Goal: Information Seeking & Learning: Learn about a topic

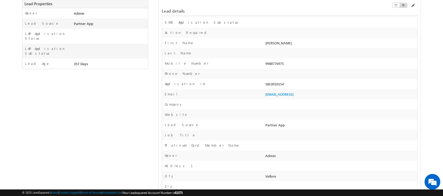
scroll to position [116, 0]
click at [290, 84] on div "SBL0010154" at bounding box center [340, 85] width 153 height 7
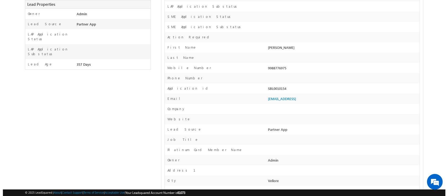
scroll to position [0, 0]
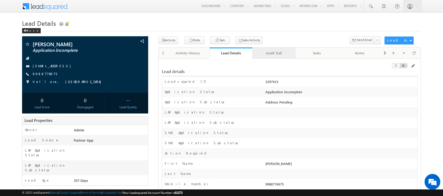
click at [272, 52] on div "Audit Trail" at bounding box center [274, 53] width 34 height 6
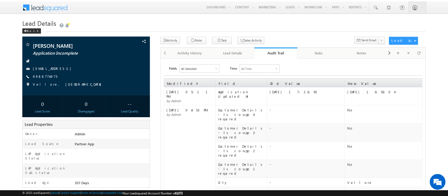
click at [211, 70] on div "All Selected" at bounding box center [199, 69] width 39 height 8
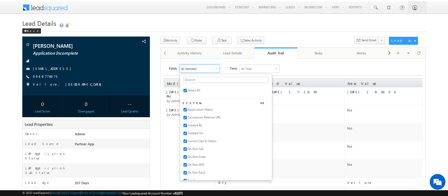
click at [193, 90] on span "Select All" at bounding box center [194, 90] width 13 height 4
checkbox input "false"
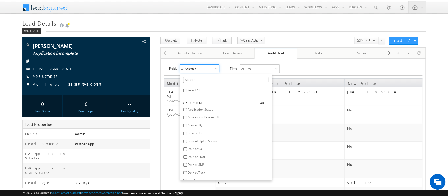
checkbox input "false"
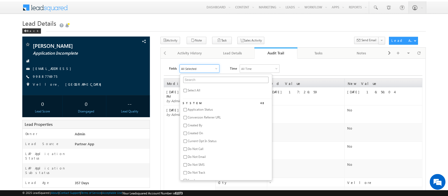
checkbox input "false"
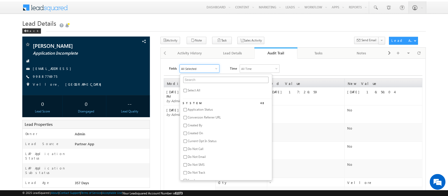
checkbox input "false"
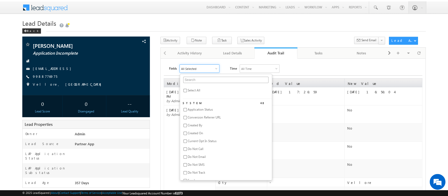
checkbox input "false"
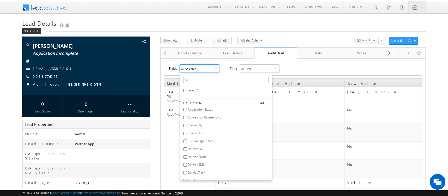
checkbox input "false"
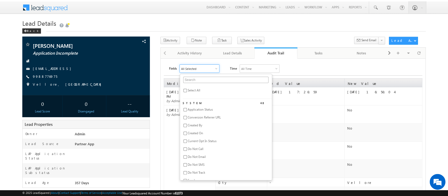
checkbox input "false"
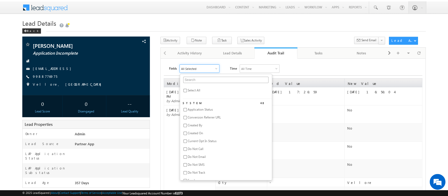
checkbox input "false"
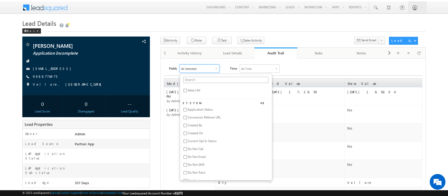
checkbox input "false"
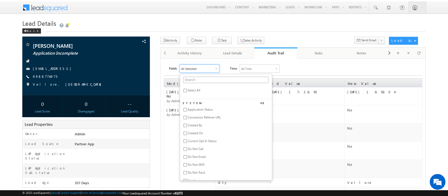
checkbox input "false"
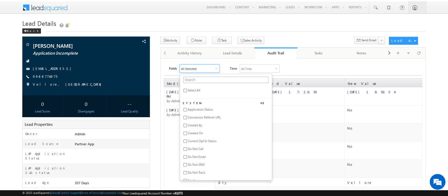
checkbox input "false"
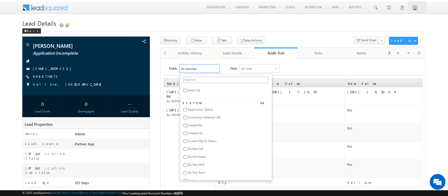
checkbox input "false"
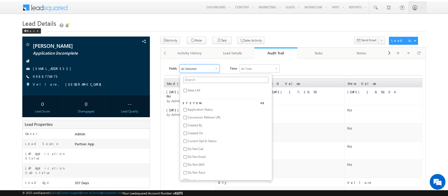
checkbox input "false"
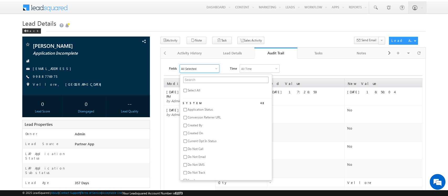
checkbox input "false"
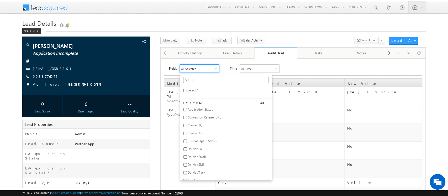
checkbox input "false"
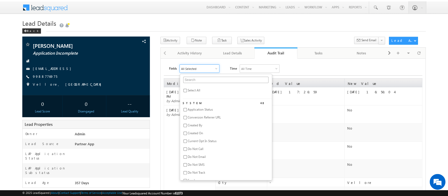
checkbox input "false"
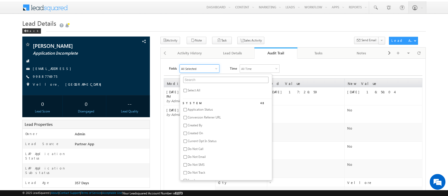
checkbox input "false"
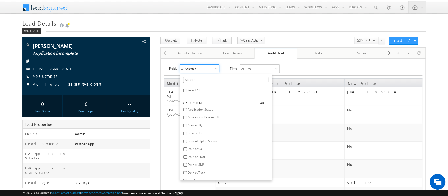
checkbox input "false"
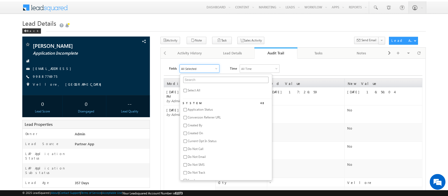
checkbox input "false"
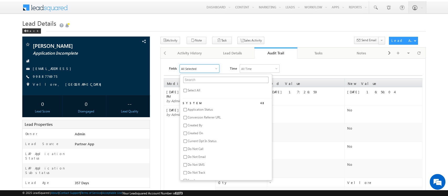
checkbox input "false"
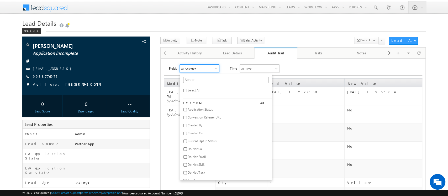
checkbox input "false"
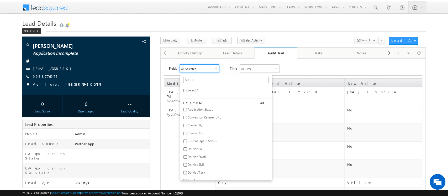
checkbox input "false"
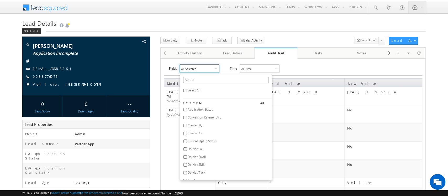
checkbox input "false"
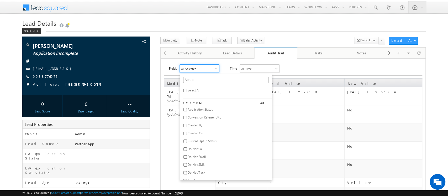
checkbox input "false"
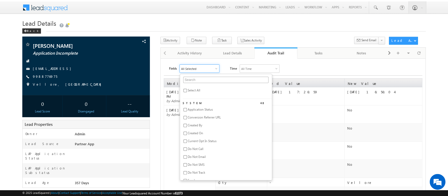
checkbox input "false"
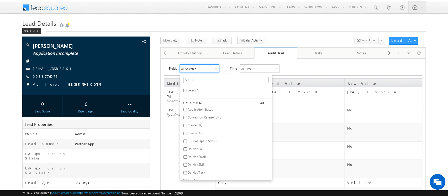
checkbox input "false"
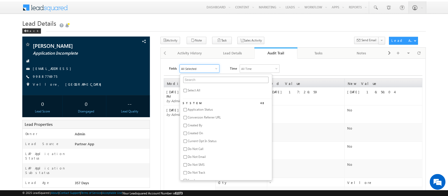
checkbox input "false"
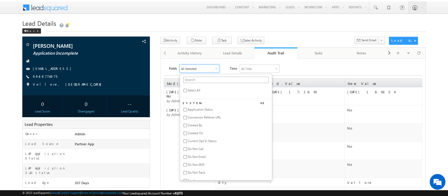
checkbox input "false"
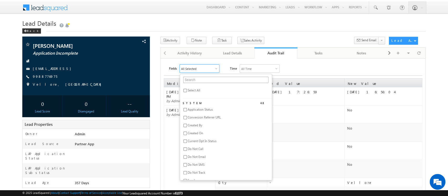
checkbox input "false"
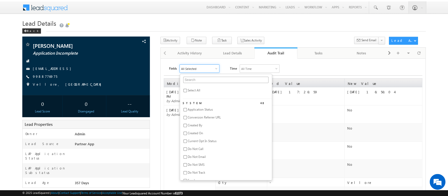
checkbox input "false"
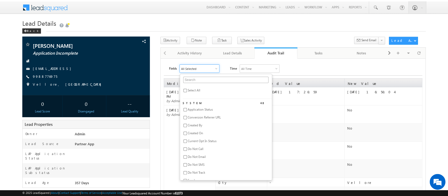
checkbox input "false"
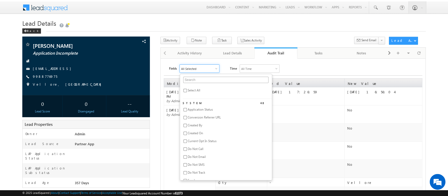
checkbox input "false"
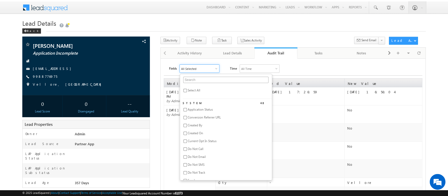
checkbox input "false"
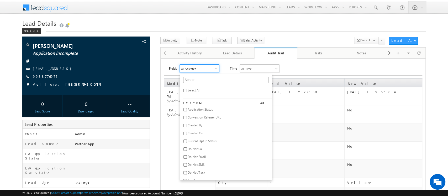
checkbox input "false"
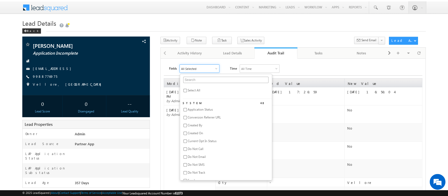
checkbox input "false"
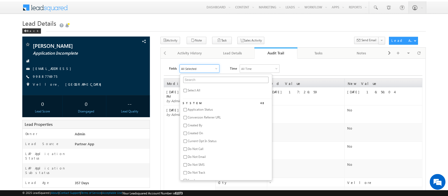
checkbox input "false"
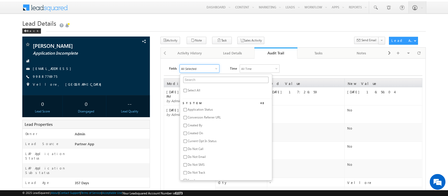
checkbox input "false"
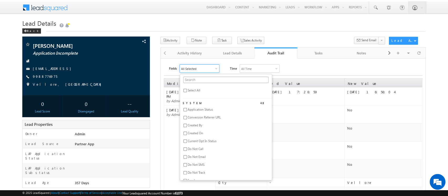
checkbox input "false"
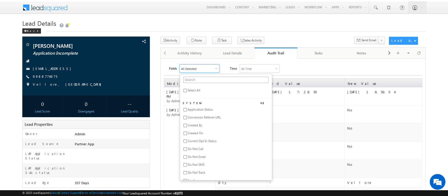
checkbox input "false"
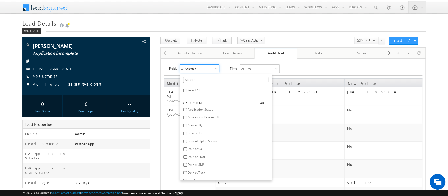
checkbox input "false"
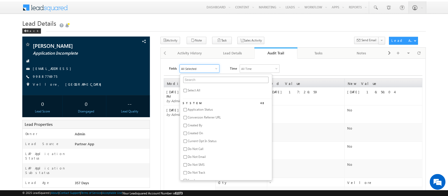
checkbox input "false"
click at [204, 77] on input "text" at bounding box center [225, 80] width 85 height 6
click at [261, 102] on span "48" at bounding box center [265, 102] width 9 height 3
click at [192, 89] on span "Select All" at bounding box center [194, 90] width 13 height 4
click at [304, 70] on div "Fields All Selected Select All System 48 Application Status Conversion Referrer…" at bounding box center [295, 68] width 253 height 8
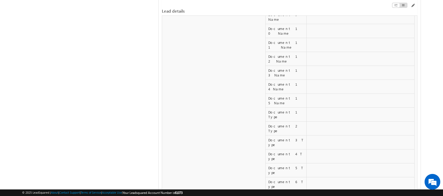
scroll to position [2355, 0]
